Goal: Contribute content: Add original content to the website for others to see

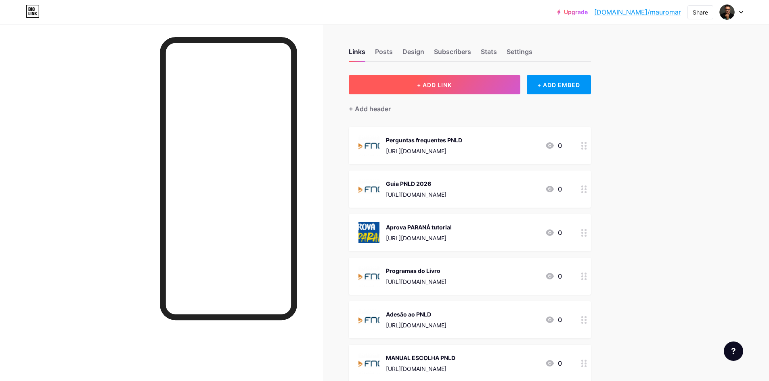
click at [436, 83] on span "+ ADD LINK" at bounding box center [434, 85] width 35 height 7
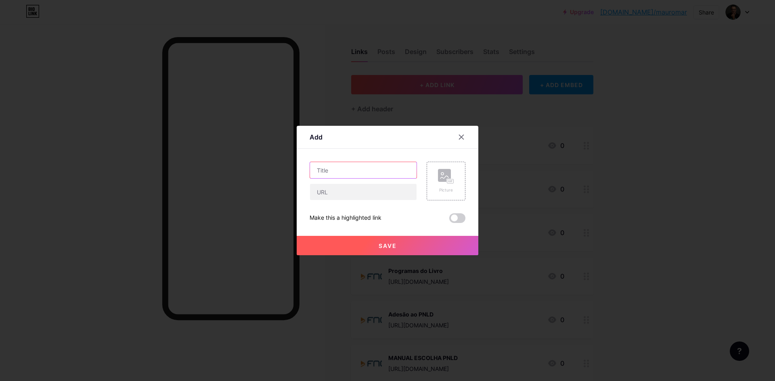
click at [371, 169] on input "text" at bounding box center [363, 170] width 107 height 16
type input "Padlet MATIFIC"
click at [352, 190] on input "text" at bounding box center [363, 192] width 107 height 16
paste input "[URL][DOMAIN_NAME]"
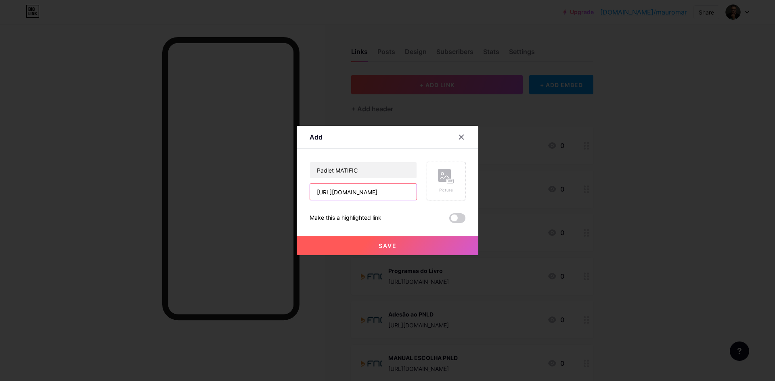
type input "[URL][DOMAIN_NAME]"
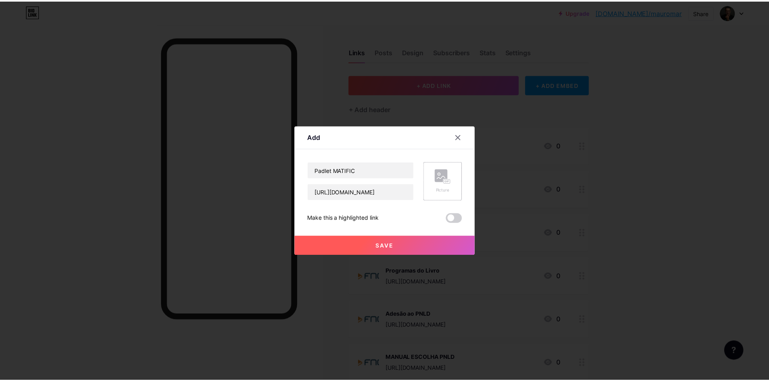
scroll to position [0, 0]
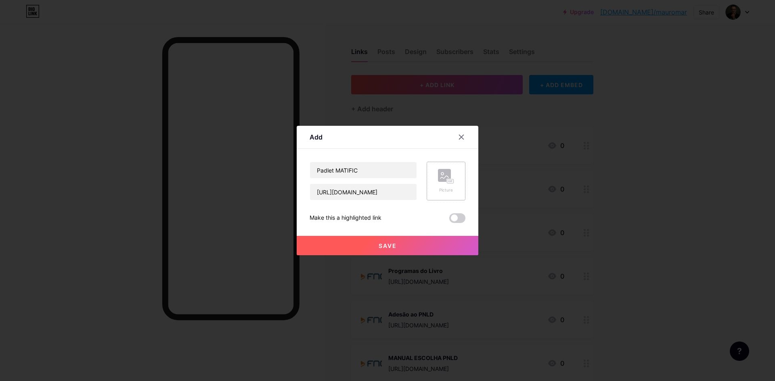
click at [438, 186] on div "Picture" at bounding box center [446, 181] width 16 height 24
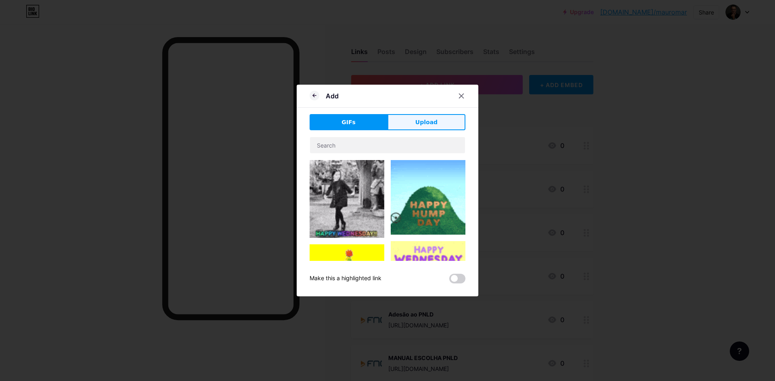
click at [425, 122] on span "Upload" at bounding box center [426, 122] width 22 height 8
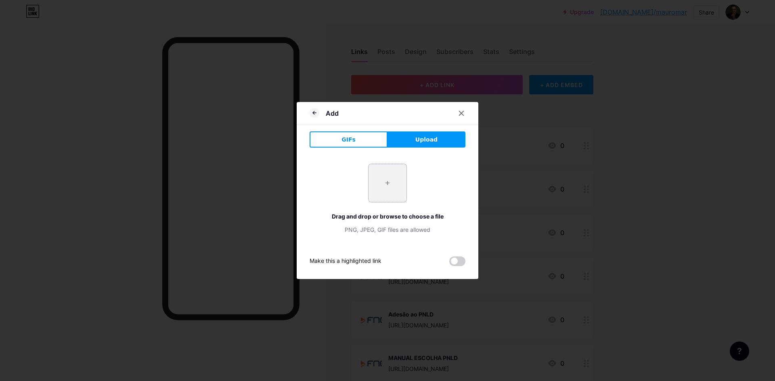
click at [394, 180] on input "file" at bounding box center [387, 183] width 38 height 38
type input "C:\fakepath\Whatsapp.jpg"
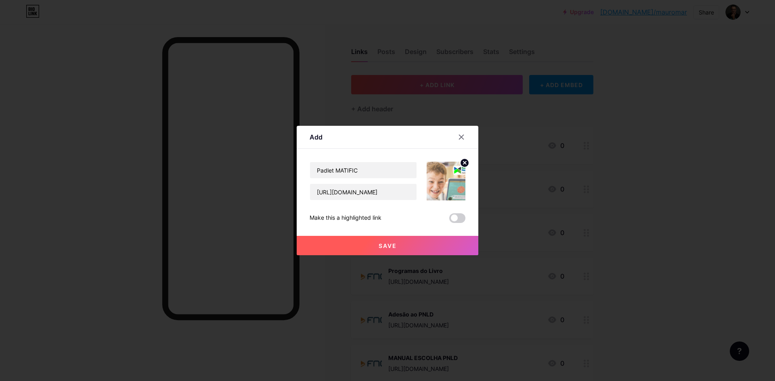
click at [385, 245] on span "Save" at bounding box center [388, 246] width 18 height 7
